Goal: Information Seeking & Learning: Learn about a topic

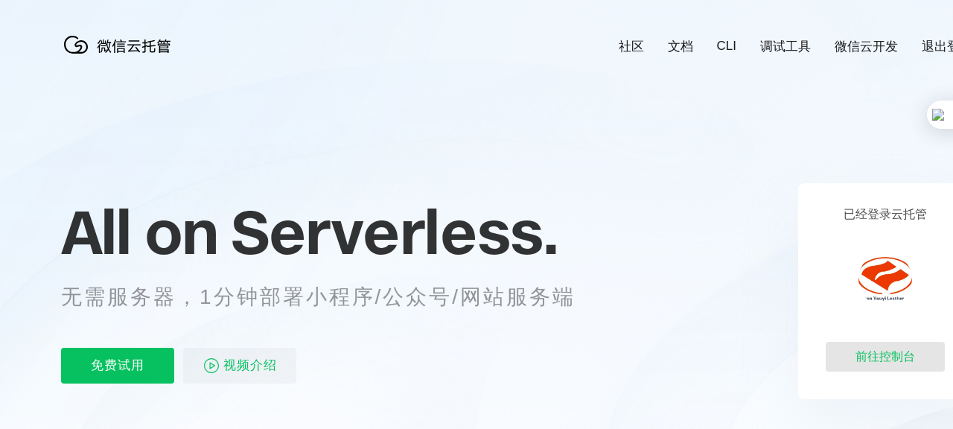
click at [897, 362] on div "前往控制台" at bounding box center [885, 357] width 119 height 30
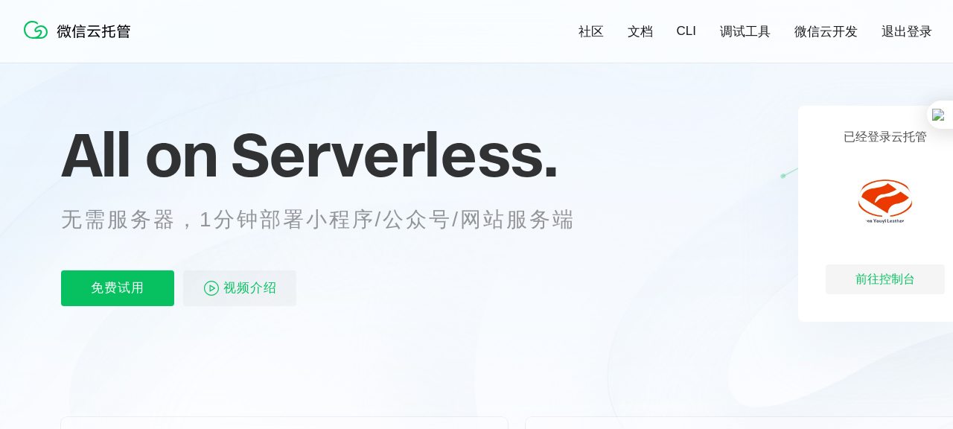
scroll to position [149, 0]
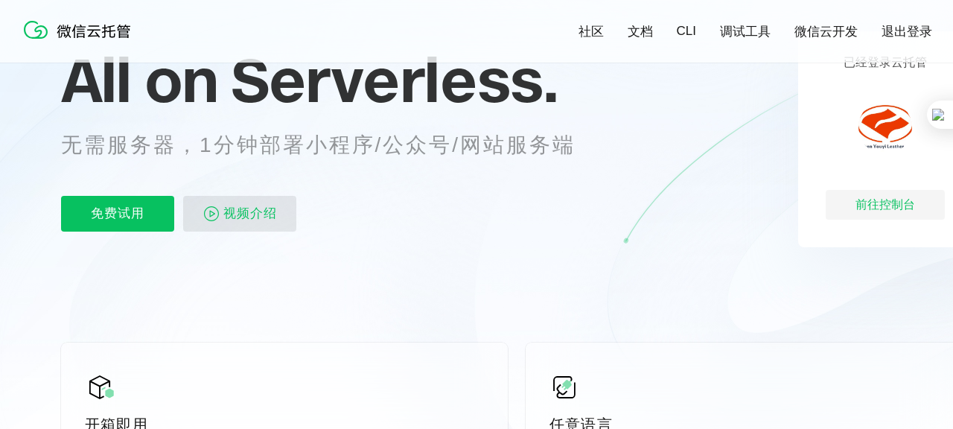
click at [224, 215] on span "视频介绍" at bounding box center [250, 214] width 54 height 36
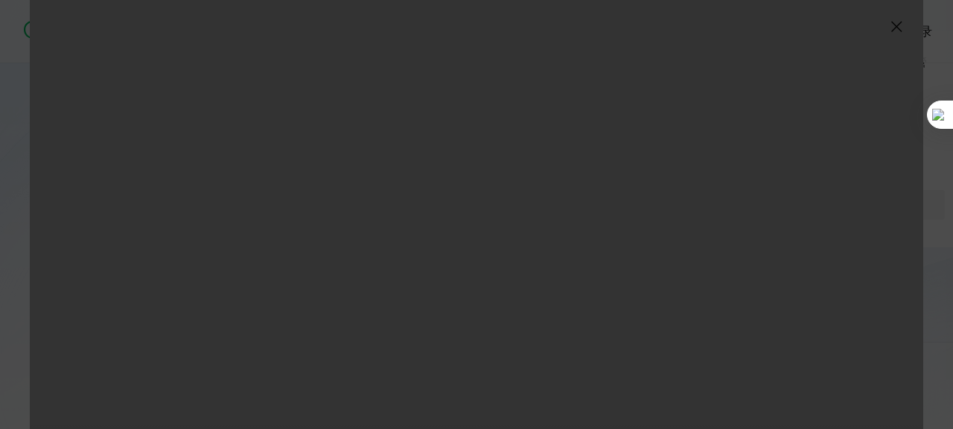
click at [894, 27] on img at bounding box center [897, 27] width 18 height 18
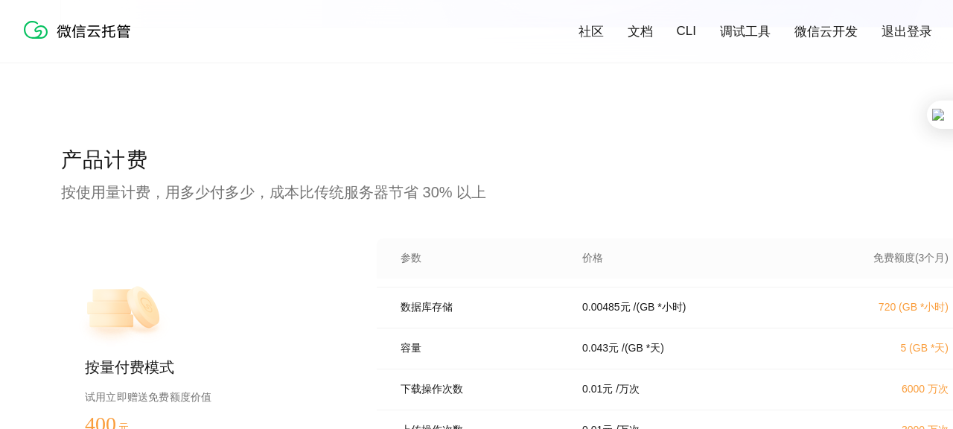
scroll to position [3054, 0]
